Goal: Task Accomplishment & Management: Use online tool/utility

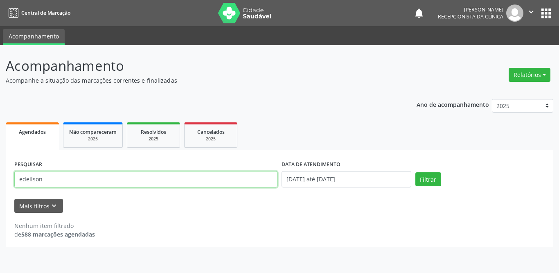
drag, startPoint x: 0, startPoint y: 0, endPoint x: 0, endPoint y: 174, distance: 174.3
click at [0, 174] on div "Acompanhamento Acompanhe a situação das marcações correntes e finalizadas Relat…" at bounding box center [279, 159] width 559 height 228
type input "rosimere"
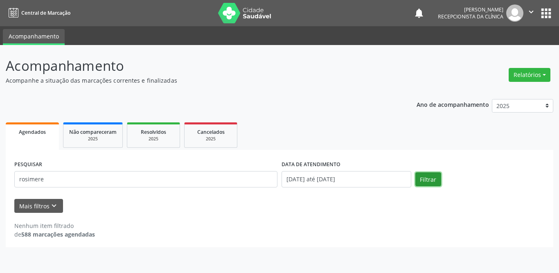
click at [440, 181] on button "Filtrar" at bounding box center [428, 179] width 26 height 14
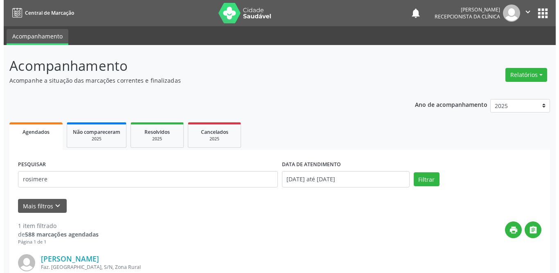
scroll to position [97, 0]
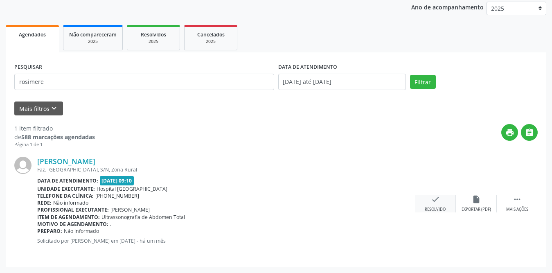
click at [444, 203] on div "check Resolvido" at bounding box center [435, 204] width 41 height 18
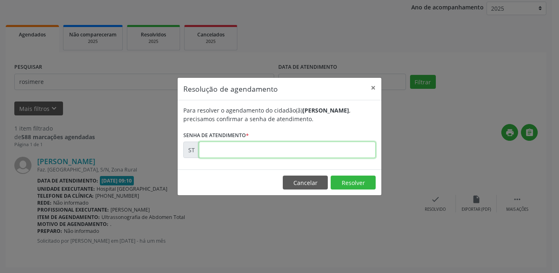
click at [251, 155] on input "text" at bounding box center [287, 150] width 177 height 16
type input "00021083"
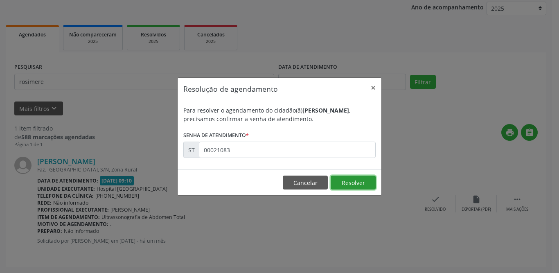
click at [346, 182] on button "Resolver" at bounding box center [353, 183] width 45 height 14
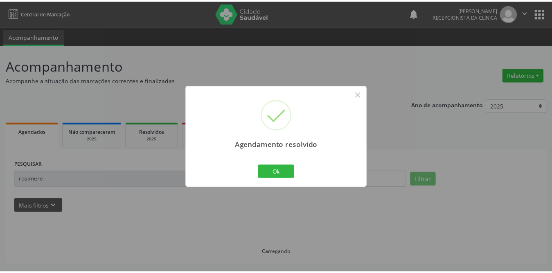
scroll to position [0, 0]
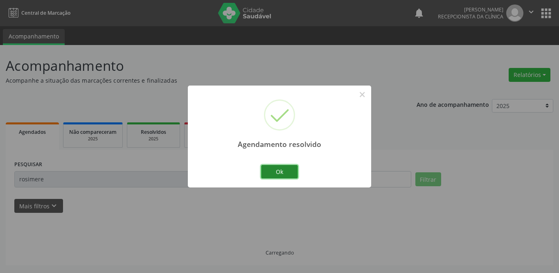
click at [289, 171] on button "Ok" at bounding box center [279, 172] width 37 height 14
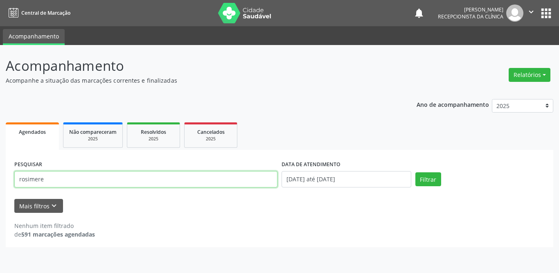
drag, startPoint x: 118, startPoint y: 176, endPoint x: 0, endPoint y: 164, distance: 118.5
click at [0, 164] on div "Acompanhamento Acompanhe a situação das marcações correntes e finalizadas Relat…" at bounding box center [279, 159] width 559 height 228
click at [38, 178] on input "[PERSON_NAME]" at bounding box center [145, 179] width 263 height 16
click at [37, 178] on input "[PERSON_NAME]" at bounding box center [145, 179] width 263 height 16
type input "[PERSON_NAME]"
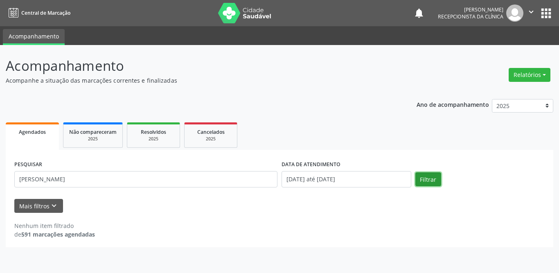
click at [434, 181] on button "Filtrar" at bounding box center [428, 179] width 26 height 14
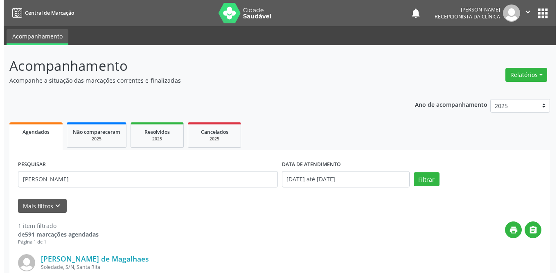
scroll to position [97, 0]
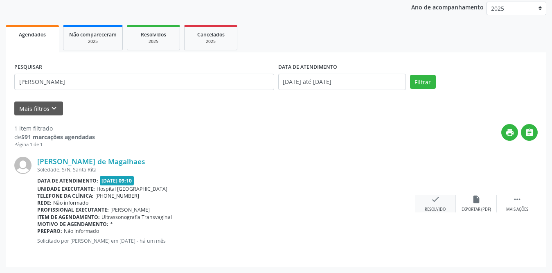
click at [437, 208] on div "Resolvido" at bounding box center [435, 210] width 21 height 6
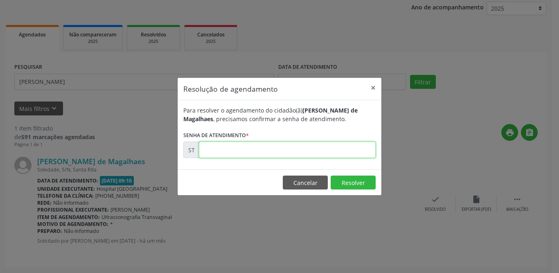
click at [320, 147] on input "text" at bounding box center [287, 150] width 177 height 16
type input "00020982"
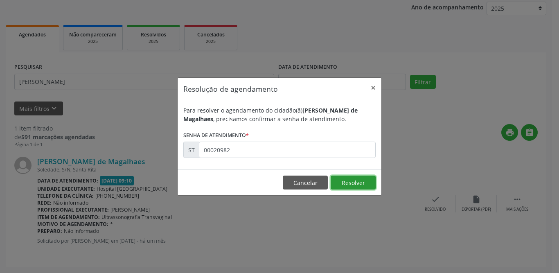
click at [362, 182] on button "Resolver" at bounding box center [353, 183] width 45 height 14
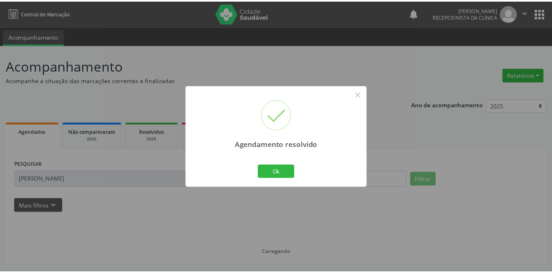
scroll to position [0, 0]
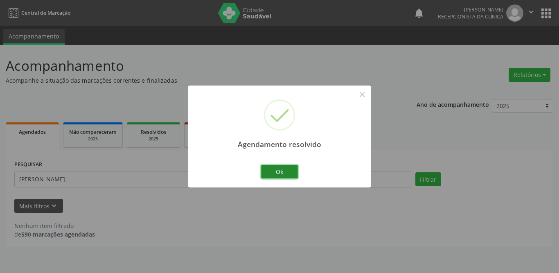
click at [284, 171] on button "Ok" at bounding box center [279, 172] width 37 height 14
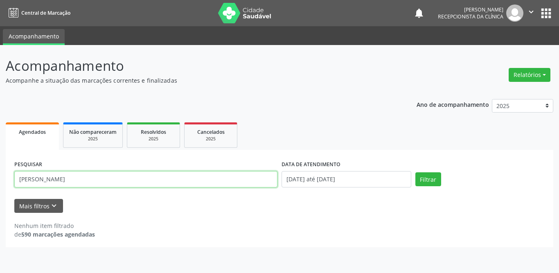
drag, startPoint x: 72, startPoint y: 182, endPoint x: 0, endPoint y: 175, distance: 72.8
click at [0, 175] on div "Acompanhamento Acompanhe a situação das marcações correntes e finalizadas Relat…" at bounding box center [279, 159] width 559 height 228
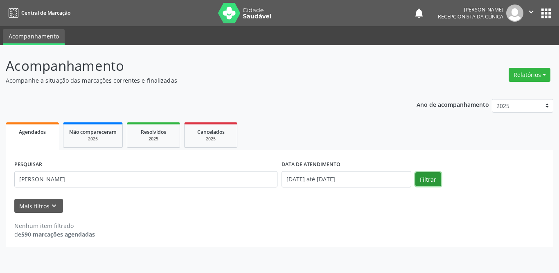
click at [422, 175] on button "Filtrar" at bounding box center [428, 179] width 26 height 14
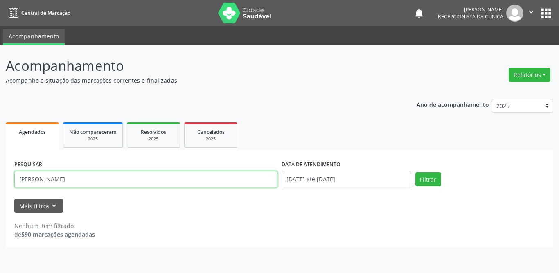
click at [105, 178] on input "[PERSON_NAME]" at bounding box center [145, 179] width 263 height 16
click at [415, 172] on button "Filtrar" at bounding box center [428, 179] width 26 height 14
click at [86, 171] on input "[PERSON_NAME]" at bounding box center [145, 179] width 263 height 16
type input "[PERSON_NAME]"
click at [415, 172] on button "Filtrar" at bounding box center [428, 179] width 26 height 14
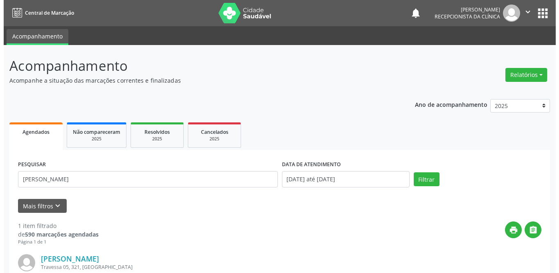
scroll to position [97, 0]
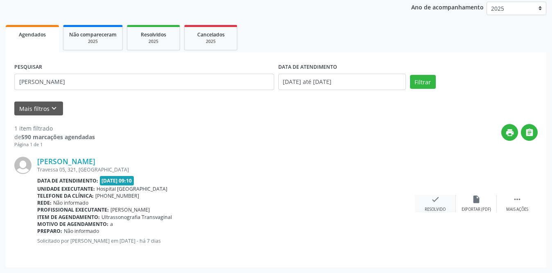
click at [437, 201] on icon "check" at bounding box center [435, 199] width 9 height 9
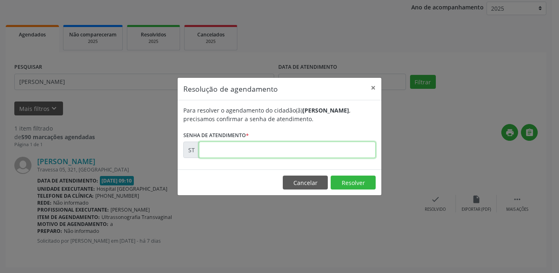
click at [275, 144] on input "text" at bounding box center [287, 150] width 177 height 16
type input "00023153"
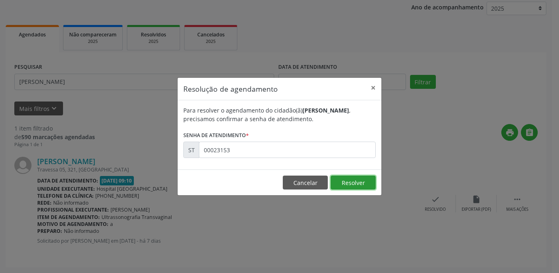
click at [368, 185] on button "Resolver" at bounding box center [353, 183] width 45 height 14
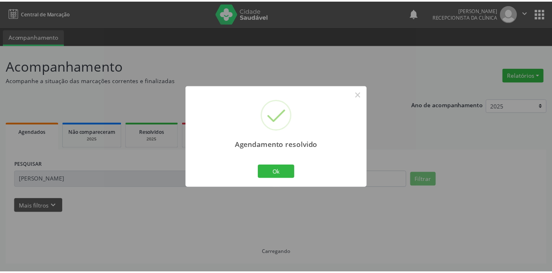
scroll to position [0, 0]
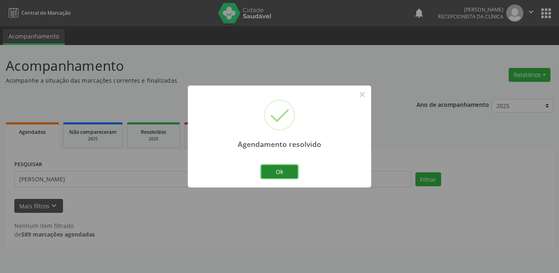
click at [293, 167] on button "Ok" at bounding box center [279, 172] width 37 height 14
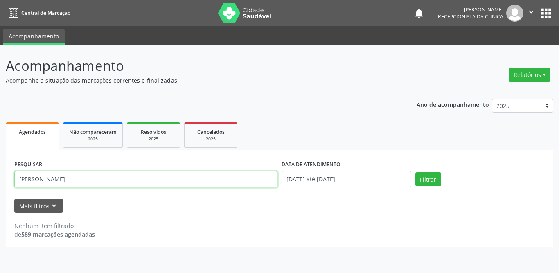
drag, startPoint x: 88, startPoint y: 183, endPoint x: 0, endPoint y: 176, distance: 88.2
click at [0, 176] on div "Acompanhamento Acompanhe a situação das marcações correntes e finalizadas Relat…" at bounding box center [279, 159] width 559 height 228
type input "[PERSON_NAME]"
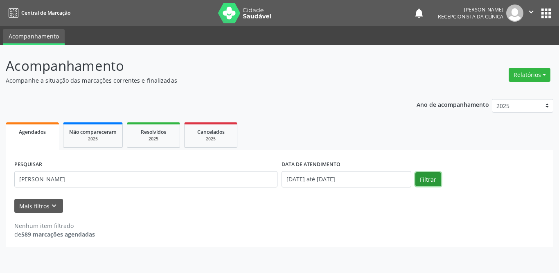
click at [421, 179] on button "Filtrar" at bounding box center [428, 179] width 26 height 14
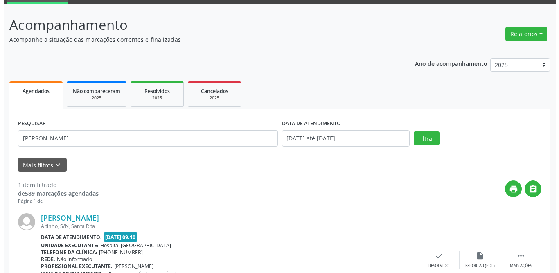
scroll to position [97, 0]
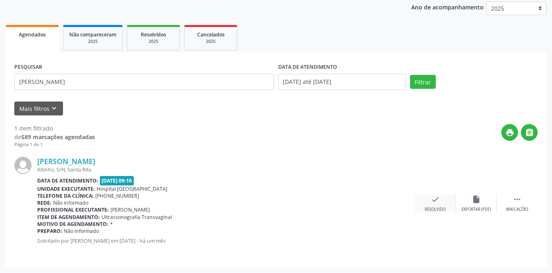
click at [432, 200] on icon "check" at bounding box center [435, 199] width 9 height 9
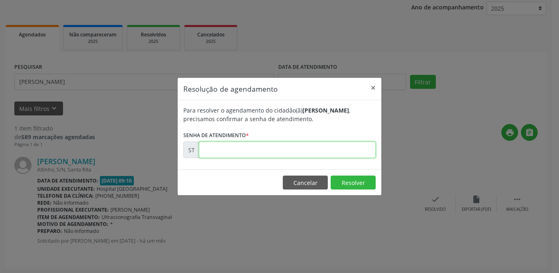
click at [216, 151] on input "text" at bounding box center [287, 150] width 177 height 16
type input "00020975"
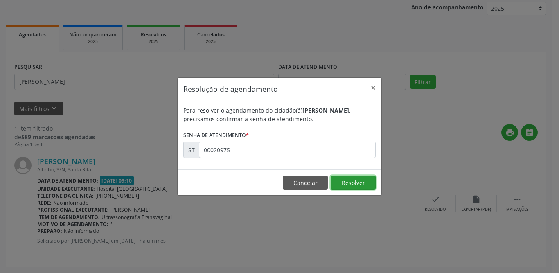
click at [352, 186] on button "Resolver" at bounding box center [353, 183] width 45 height 14
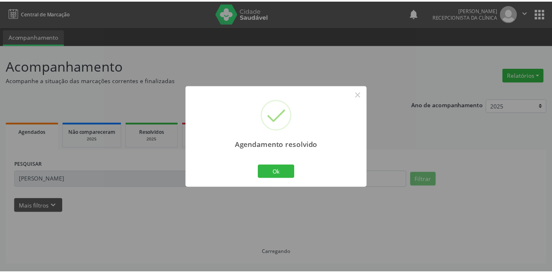
scroll to position [0, 0]
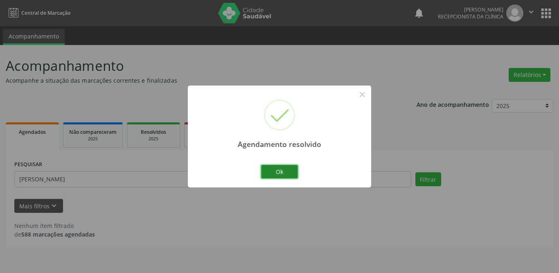
click at [280, 169] on button "Ok" at bounding box center [279, 172] width 37 height 14
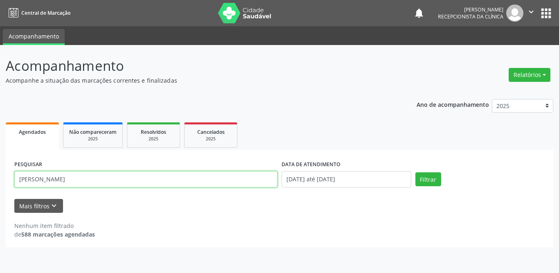
drag, startPoint x: 93, startPoint y: 183, endPoint x: 0, endPoint y: 172, distance: 94.0
click at [0, 172] on div "Acompanhamento Acompanhe a situação das marcações correntes e finalizadas Relat…" at bounding box center [279, 159] width 559 height 228
click at [25, 180] on input "jaaina cr" at bounding box center [145, 179] width 263 height 16
click at [24, 181] on input "jaaina cr" at bounding box center [145, 179] width 263 height 16
type input "janaina cr"
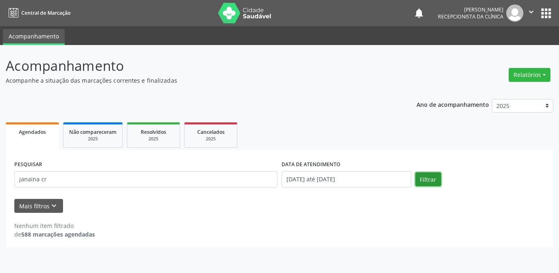
click at [431, 181] on button "Filtrar" at bounding box center [428, 179] width 26 height 14
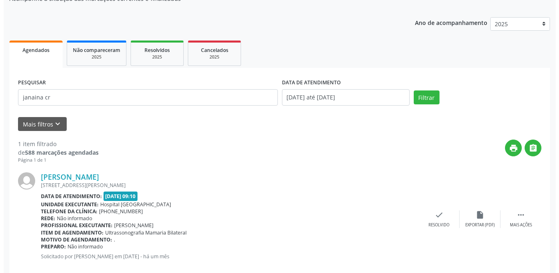
scroll to position [97, 0]
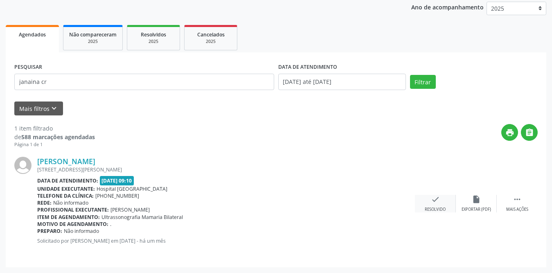
click at [430, 205] on div "check Resolvido" at bounding box center [435, 204] width 41 height 18
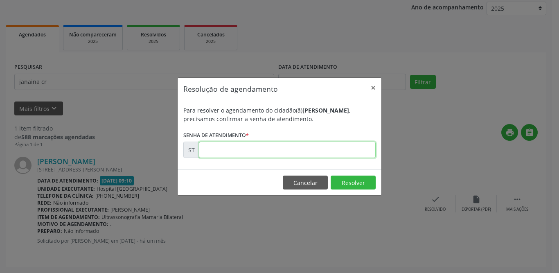
click at [291, 155] on input "text" at bounding box center [287, 150] width 177 height 16
type input "00021141"
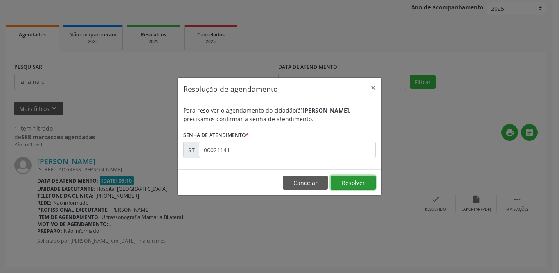
click at [354, 189] on button "Resolver" at bounding box center [353, 183] width 45 height 14
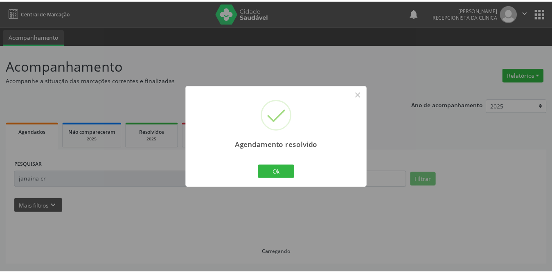
scroll to position [0, 0]
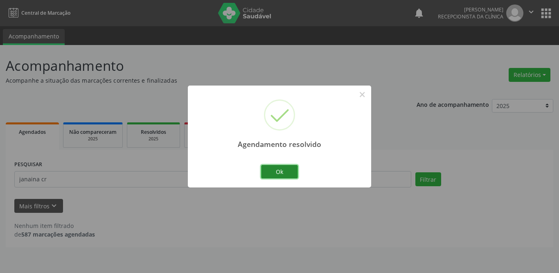
click at [281, 168] on button "Ok" at bounding box center [279, 172] width 37 height 14
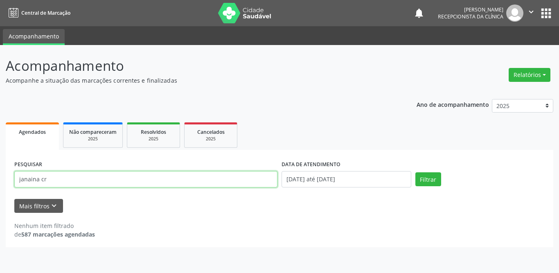
drag, startPoint x: 81, startPoint y: 185, endPoint x: 14, endPoint y: 185, distance: 67.5
click at [14, 185] on div "PESQUISAR [PERSON_NAME]" at bounding box center [145, 175] width 267 height 35
click at [101, 181] on input "text" at bounding box center [145, 179] width 263 height 16
type input "[PERSON_NAME]"
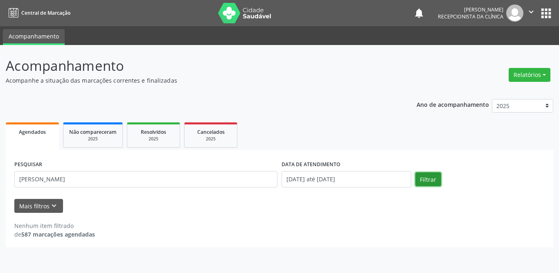
click at [428, 178] on button "Filtrar" at bounding box center [428, 179] width 26 height 14
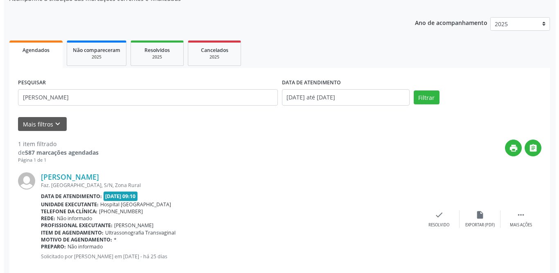
scroll to position [97, 0]
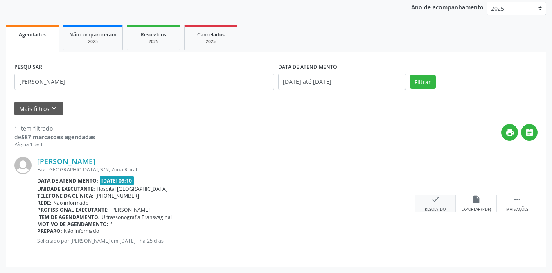
click at [437, 204] on div "check Resolvido" at bounding box center [435, 204] width 41 height 18
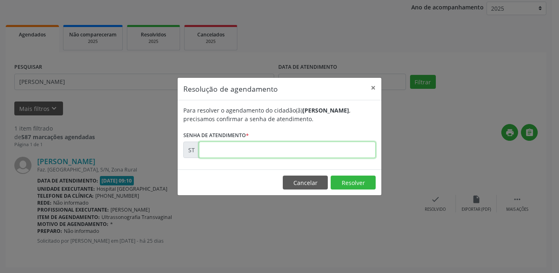
click at [224, 151] on input "text" at bounding box center [287, 150] width 177 height 16
type input "00021210"
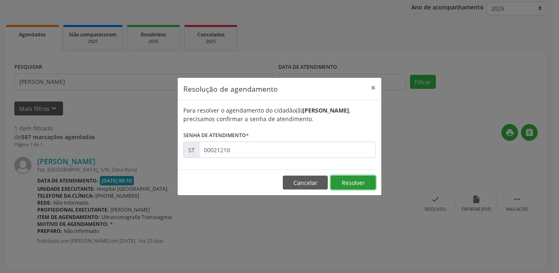
click at [338, 181] on button "Resolver" at bounding box center [353, 183] width 45 height 14
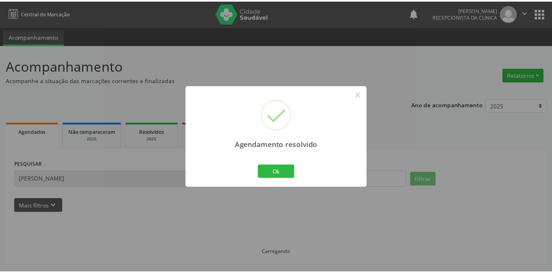
scroll to position [0, 0]
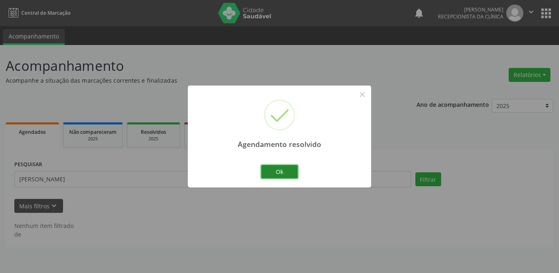
click at [280, 171] on button "Ok" at bounding box center [279, 172] width 37 height 14
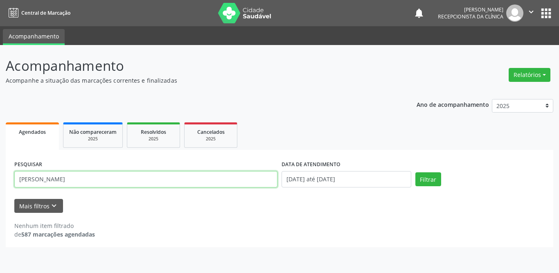
drag, startPoint x: 72, startPoint y: 177, endPoint x: 7, endPoint y: 177, distance: 65.9
click at [7, 177] on div "PESQUISAR [PERSON_NAME] DATA DE ATENDIMENTO [DATE] até [DATE] Filtrar UNIDADE D…" at bounding box center [280, 198] width 548 height 97
type input "[PERSON_NAME] s"
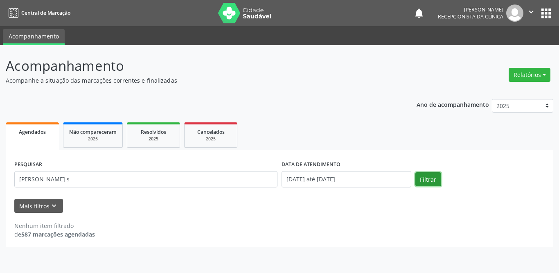
click at [436, 180] on button "Filtrar" at bounding box center [428, 179] width 26 height 14
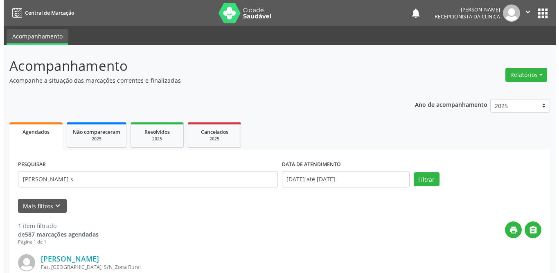
scroll to position [97, 0]
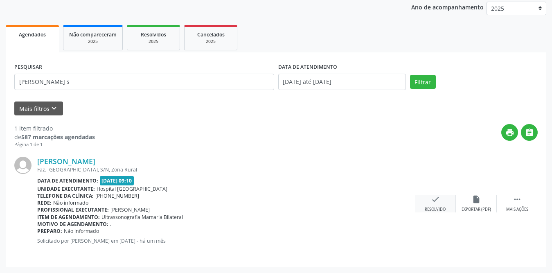
click at [441, 201] on div "check Resolvido" at bounding box center [435, 204] width 41 height 18
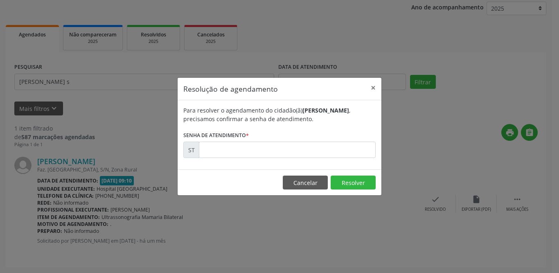
click at [223, 160] on div "Para resolver o agendamento do cidadão(ã) [PERSON_NAME] , precisamos confirmar …" at bounding box center [280, 134] width 204 height 69
click at [296, 148] on input "text" at bounding box center [287, 150] width 177 height 16
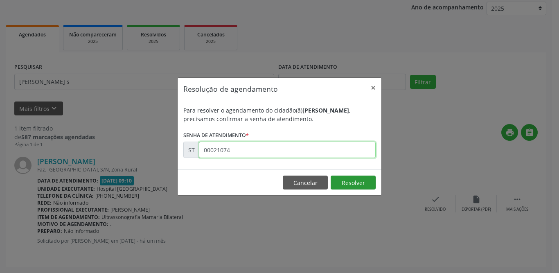
type input "00021074"
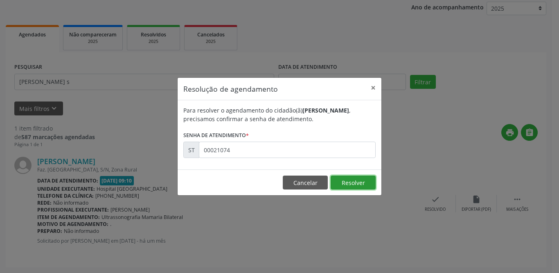
click at [359, 177] on button "Resolver" at bounding box center [353, 183] width 45 height 14
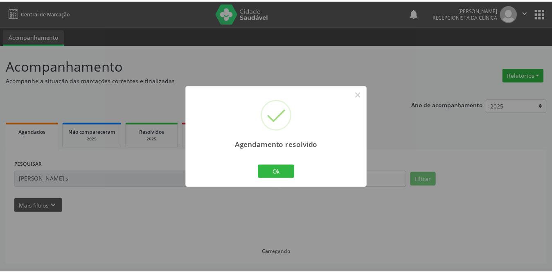
scroll to position [0, 0]
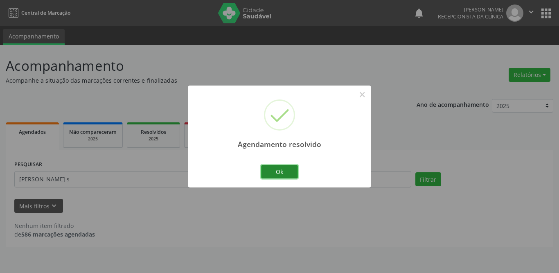
click at [262, 168] on button "Ok" at bounding box center [279, 172] width 37 height 14
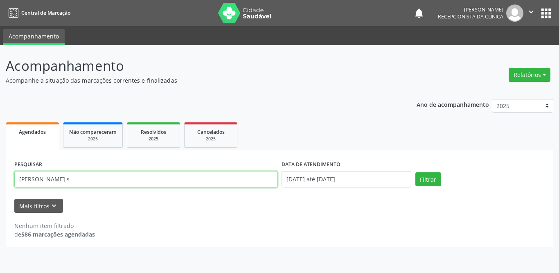
drag, startPoint x: 47, startPoint y: 183, endPoint x: 0, endPoint y: 185, distance: 47.1
click at [0, 185] on div "Acompanhamento Acompanhe a situação das marcações correntes e finalizadas Relat…" at bounding box center [279, 159] width 559 height 228
type input "zelia"
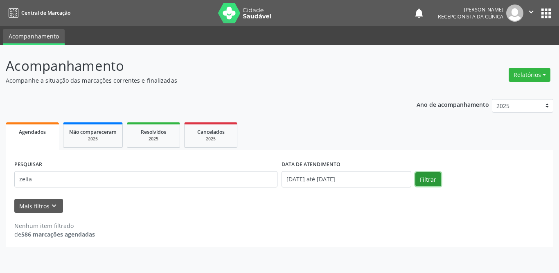
click at [425, 180] on button "Filtrar" at bounding box center [428, 179] width 26 height 14
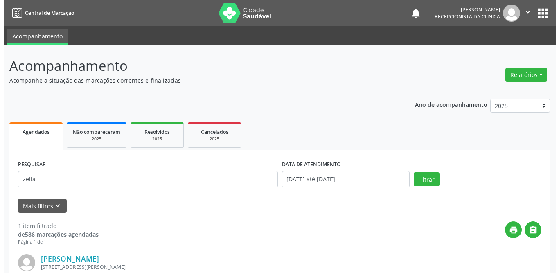
scroll to position [97, 0]
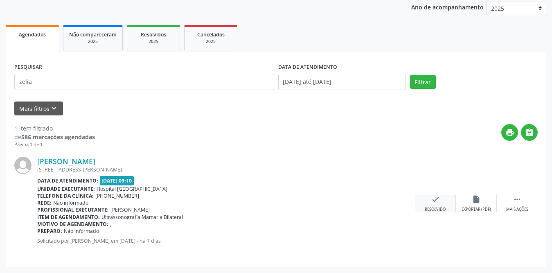
click at [439, 201] on icon "check" at bounding box center [435, 199] width 9 height 9
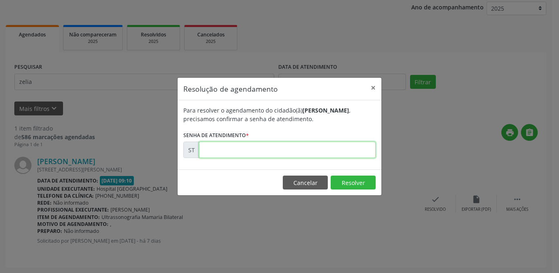
click at [257, 152] on input "text" at bounding box center [287, 150] width 177 height 16
type input "00023160"
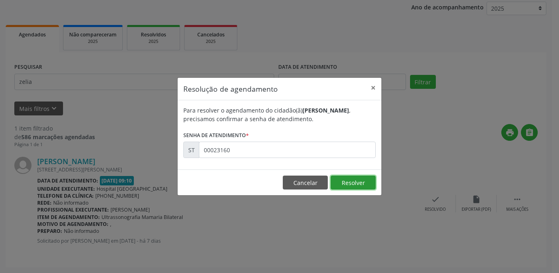
click at [345, 184] on button "Resolver" at bounding box center [353, 183] width 45 height 14
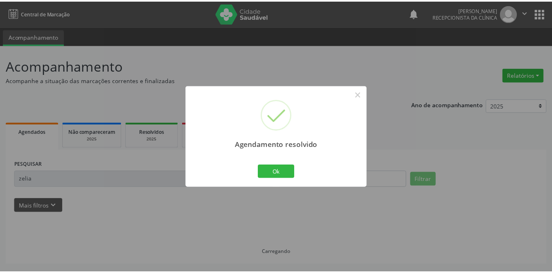
scroll to position [0, 0]
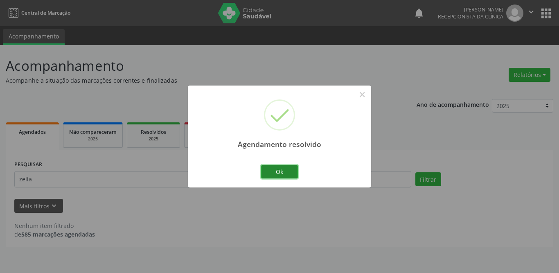
click at [274, 172] on button "Ok" at bounding box center [279, 172] width 37 height 14
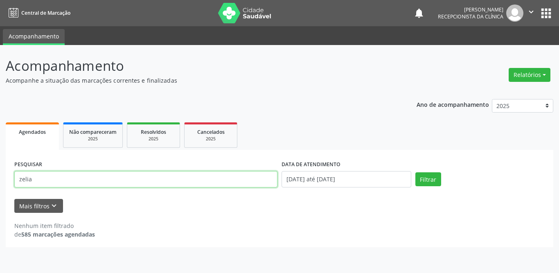
drag, startPoint x: 41, startPoint y: 182, endPoint x: 0, endPoint y: 183, distance: 41.3
click at [0, 183] on div "Acompanhamento Acompanhe a situação das marcações correntes e finalizadas Relat…" at bounding box center [279, 159] width 559 height 228
type input "[PERSON_NAME]"
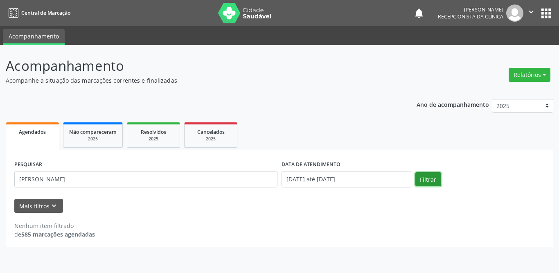
click at [431, 182] on button "Filtrar" at bounding box center [428, 179] width 26 height 14
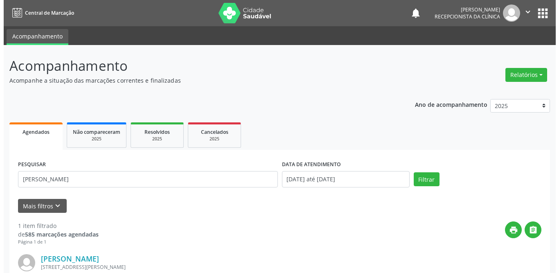
scroll to position [97, 0]
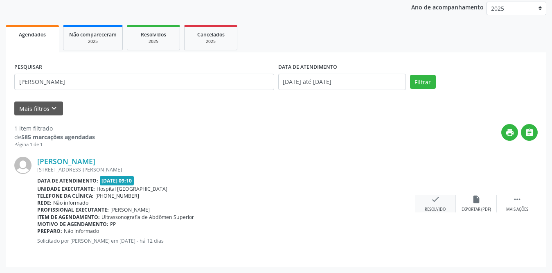
click at [438, 198] on icon "check" at bounding box center [435, 199] width 9 height 9
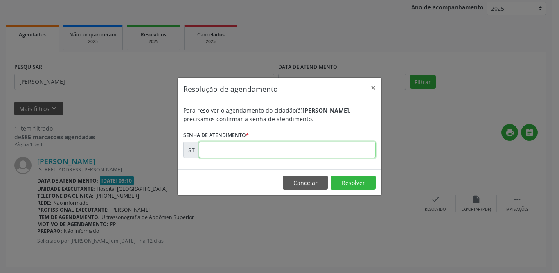
click at [249, 153] on input "text" at bounding box center [287, 150] width 177 height 16
type input "00022751"
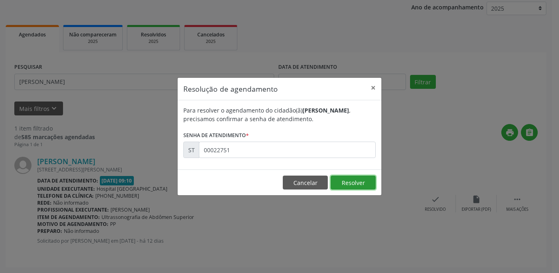
click at [342, 184] on button "Resolver" at bounding box center [353, 183] width 45 height 14
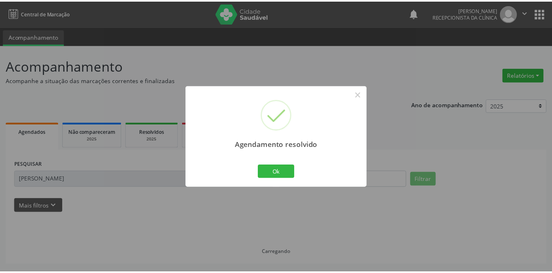
scroll to position [0, 0]
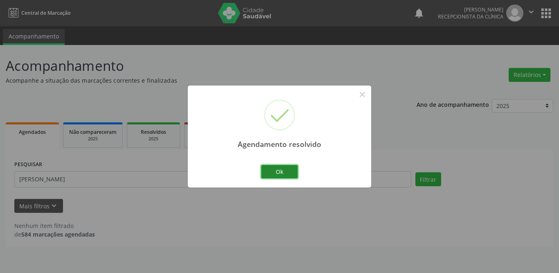
click at [283, 177] on button "Ok" at bounding box center [279, 172] width 37 height 14
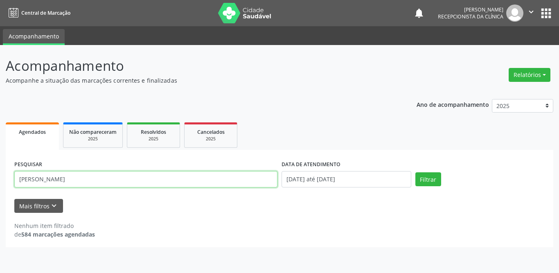
drag, startPoint x: 123, startPoint y: 181, endPoint x: 5, endPoint y: 176, distance: 117.6
click at [5, 176] on div "Acompanhamento Acompanhe a situação das marcações correntes e finalizadas Relat…" at bounding box center [279, 159] width 559 height 228
type input "[PERSON_NAME]"
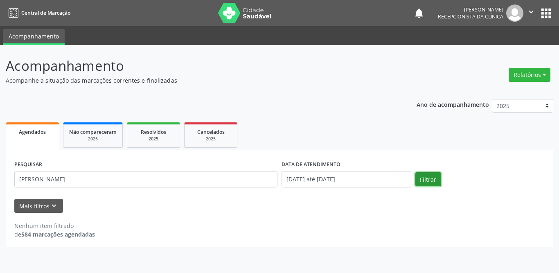
click at [438, 176] on button "Filtrar" at bounding box center [428, 179] width 26 height 14
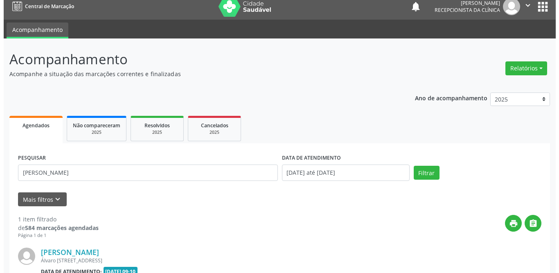
scroll to position [97, 0]
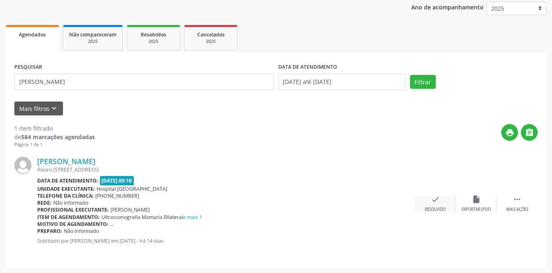
click at [426, 200] on div "check Resolvido" at bounding box center [435, 204] width 41 height 18
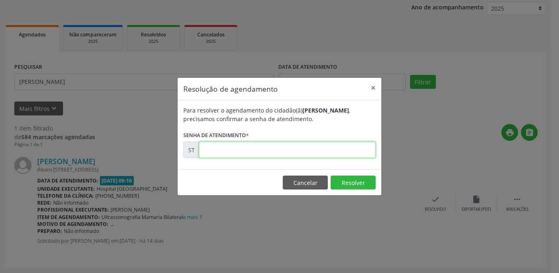
click at [318, 146] on input "text" at bounding box center [287, 150] width 177 height 16
type input "00022277"
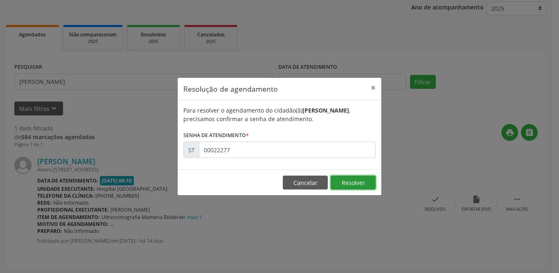
click at [364, 176] on button "Resolver" at bounding box center [353, 183] width 45 height 14
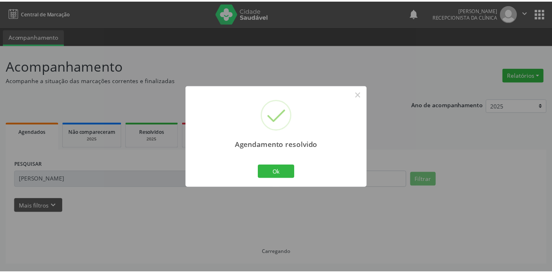
scroll to position [0, 0]
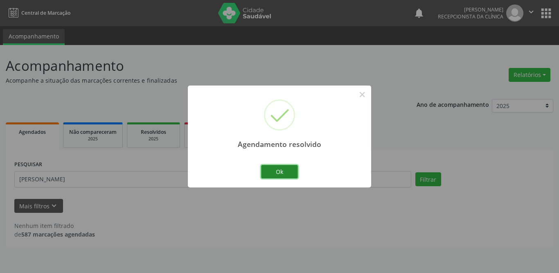
click at [278, 169] on button "Ok" at bounding box center [279, 172] width 37 height 14
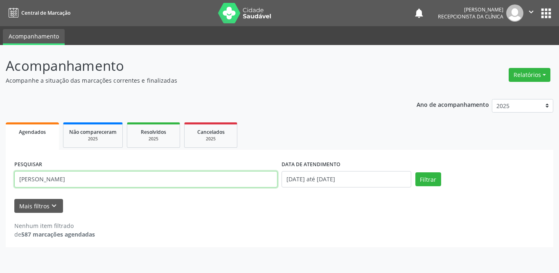
drag, startPoint x: 91, startPoint y: 179, endPoint x: 0, endPoint y: 176, distance: 90.9
click at [0, 179] on div "Acompanhamento Acompanhe a situação das marcações correntes e finalizadas Relat…" at bounding box center [279, 159] width 559 height 228
type input "Jayne"
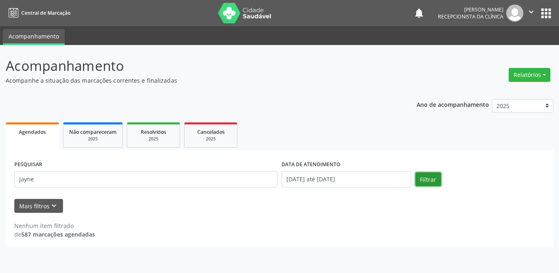
click at [418, 173] on button "Filtrar" at bounding box center [428, 179] width 26 height 14
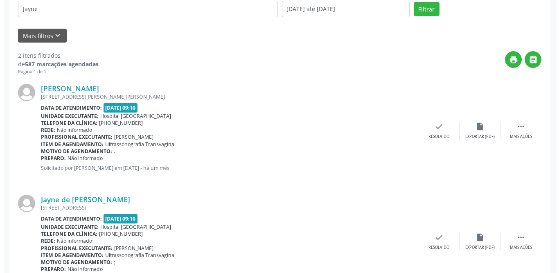
scroll to position [208, 0]
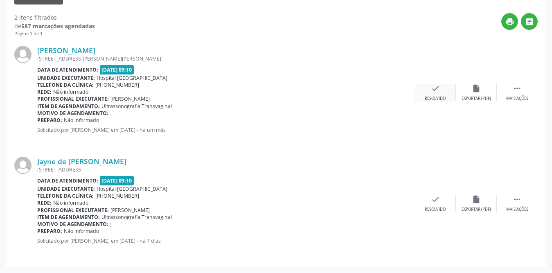
click at [443, 84] on div "check Resolvido" at bounding box center [435, 93] width 41 height 18
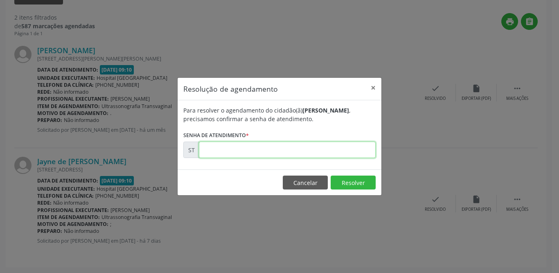
click at [242, 151] on input "text" at bounding box center [287, 150] width 177 height 16
type input "00020344"
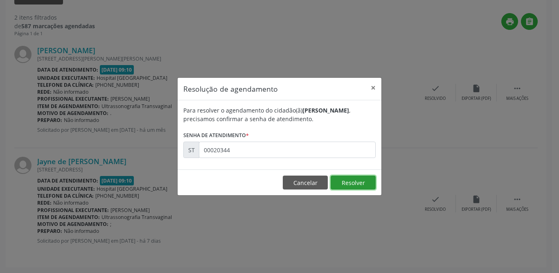
click at [366, 180] on button "Resolver" at bounding box center [353, 183] width 45 height 14
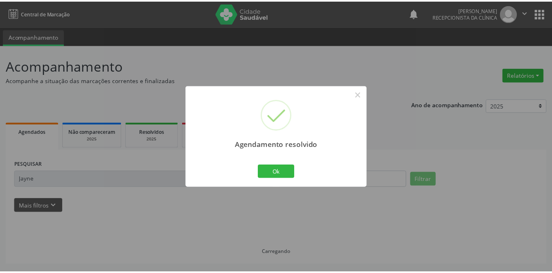
scroll to position [0, 0]
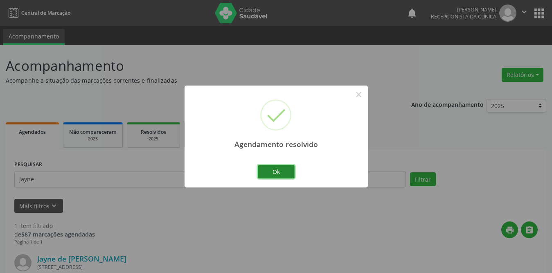
click at [279, 168] on button "Ok" at bounding box center [276, 172] width 37 height 14
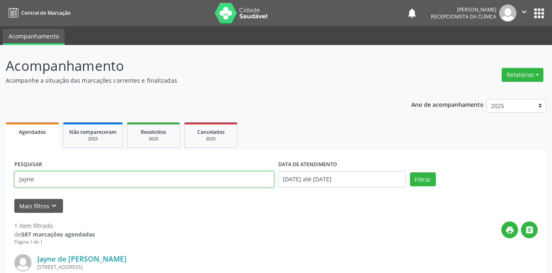
drag, startPoint x: 143, startPoint y: 172, endPoint x: 0, endPoint y: 168, distance: 143.3
click at [0, 168] on div "Acompanhamento Acompanhe a situação das marcações correntes e finalizadas Relat…" at bounding box center [276, 207] width 552 height 325
type input "j"
type input "[PERSON_NAME]"
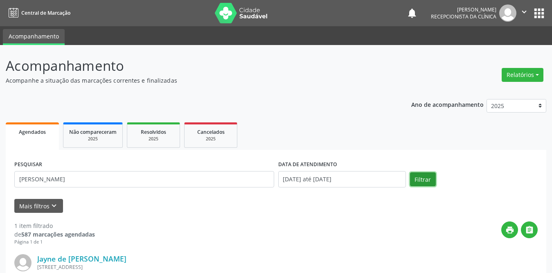
click at [419, 180] on button "Filtrar" at bounding box center [423, 179] width 26 height 14
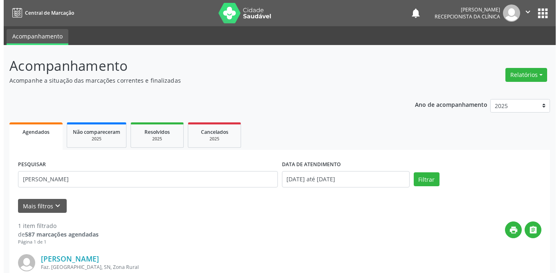
scroll to position [97, 0]
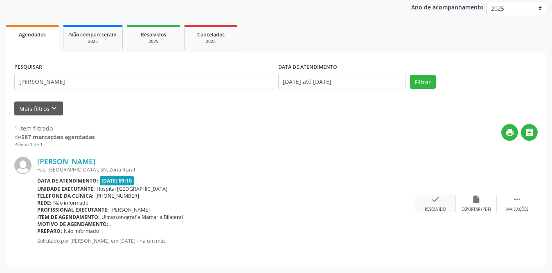
click at [440, 205] on div "check Resolvido" at bounding box center [435, 204] width 41 height 18
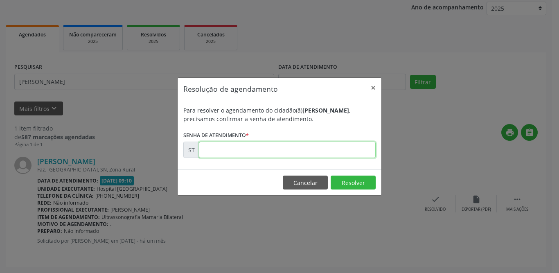
click at [241, 149] on input "text" at bounding box center [287, 150] width 177 height 16
type input "00021006"
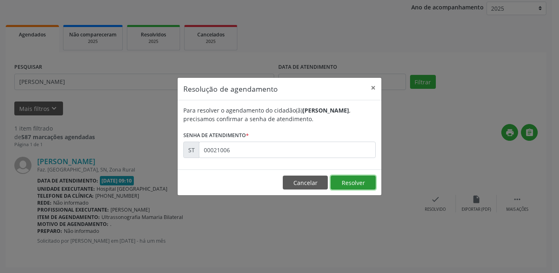
click at [368, 181] on button "Resolver" at bounding box center [353, 183] width 45 height 14
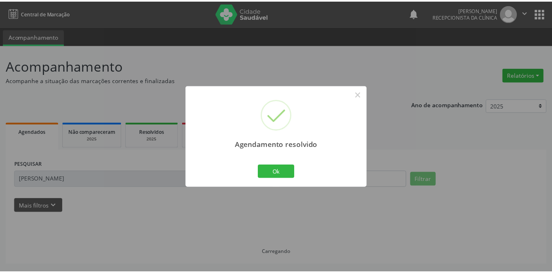
scroll to position [0, 0]
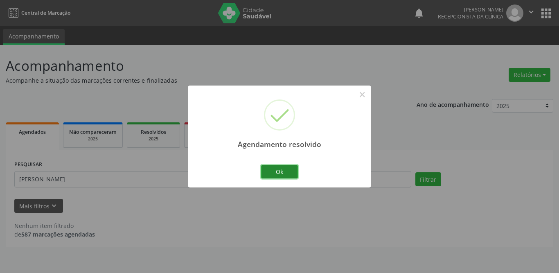
click at [288, 175] on button "Ok" at bounding box center [279, 172] width 37 height 14
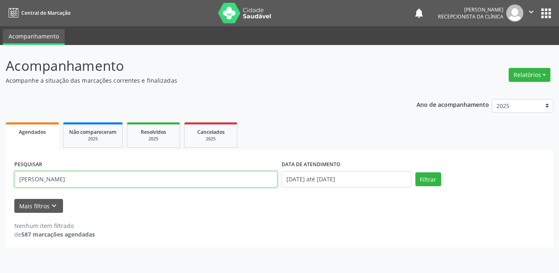
drag, startPoint x: 89, startPoint y: 185, endPoint x: 0, endPoint y: 183, distance: 89.2
click at [0, 183] on div "Acompanhamento Acompanhe a situação das marcações correntes e finalizadas Relat…" at bounding box center [279, 159] width 559 height 228
type input "jayne"
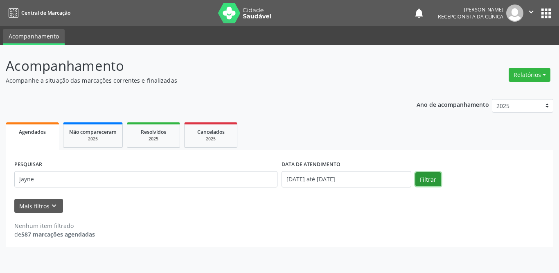
click at [426, 182] on button "Filtrar" at bounding box center [428, 179] width 26 height 14
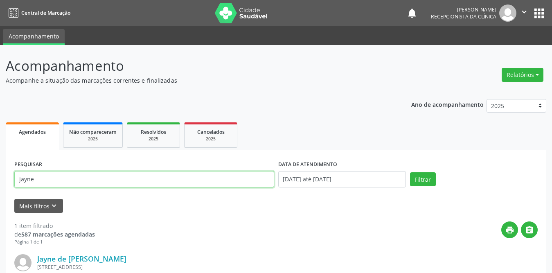
drag, startPoint x: 141, startPoint y: 180, endPoint x: 0, endPoint y: 178, distance: 141.2
click at [0, 178] on div "Acompanhamento Acompanhe a situação das marcações correntes e finalizadas Relat…" at bounding box center [276, 207] width 552 height 325
